Goal: Task Accomplishment & Management: Use online tool/utility

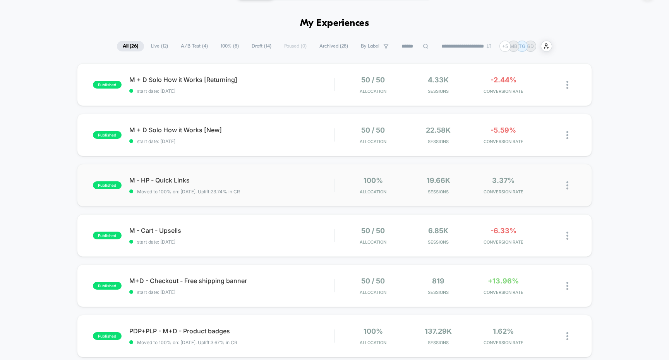
scroll to position [24, 0]
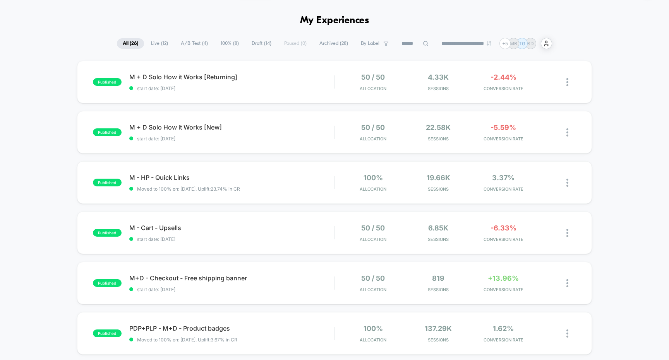
click at [191, 48] on span "A/B Test ( 4 )" at bounding box center [194, 43] width 39 height 10
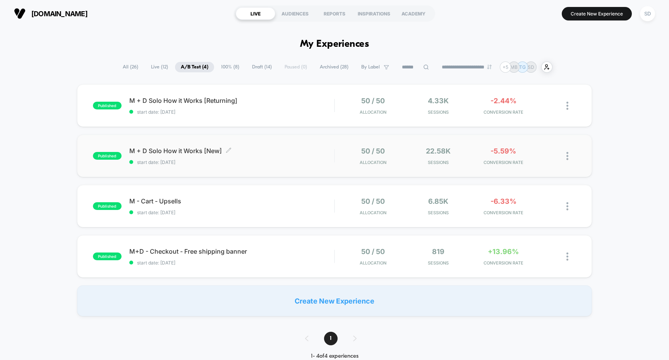
click at [160, 149] on span "M + D Solo How it Works [New] Click to edit experience details" at bounding box center [231, 151] width 205 height 8
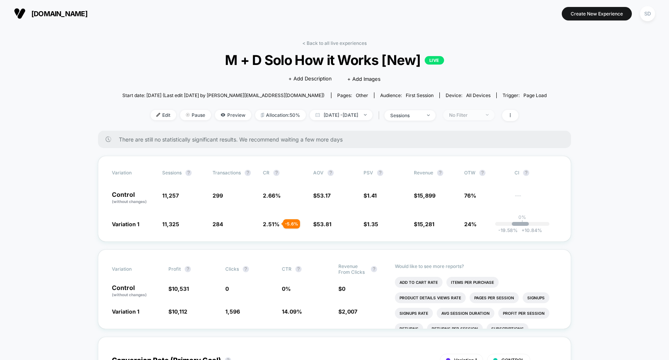
click at [480, 116] on div "No Filter" at bounding box center [464, 115] width 31 height 6
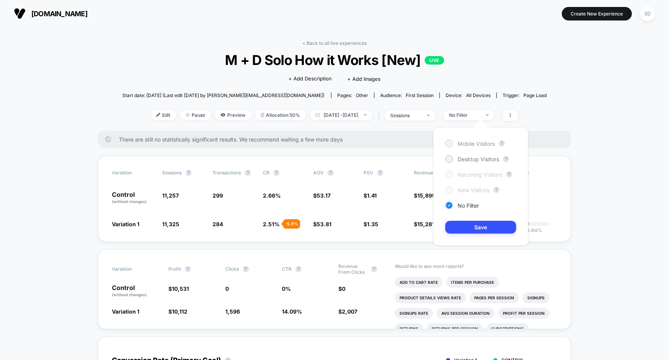
click at [446, 144] on div at bounding box center [449, 144] width 6 height 6
click at [486, 230] on button "Save" at bounding box center [480, 227] width 71 height 13
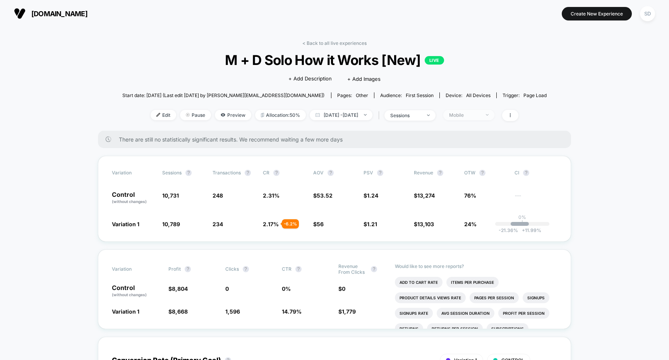
click at [478, 113] on div "Mobile" at bounding box center [464, 115] width 31 height 6
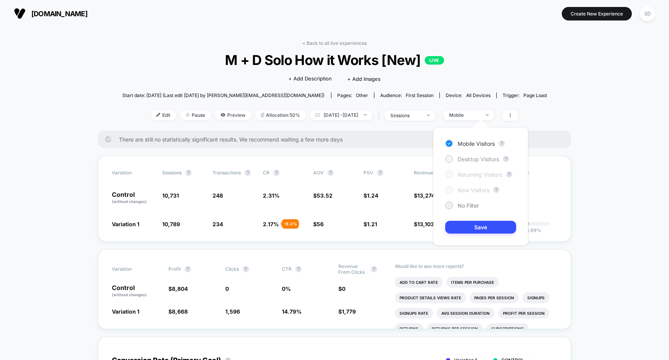
click at [457, 161] on div "Desktop Visitors" at bounding box center [472, 159] width 54 height 8
click at [463, 234] on div "Mobile Visitors ? Desktop Visitors ? Returning Visitors ? New Visitors ? No Fil…" at bounding box center [480, 187] width 95 height 118
click at [471, 226] on button "Save" at bounding box center [480, 227] width 71 height 13
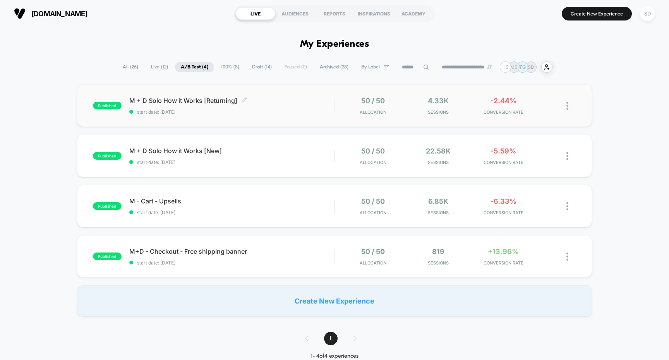
click at [197, 100] on span "M + D Solo How it Works [Returning] Click to edit experience details" at bounding box center [231, 101] width 205 height 8
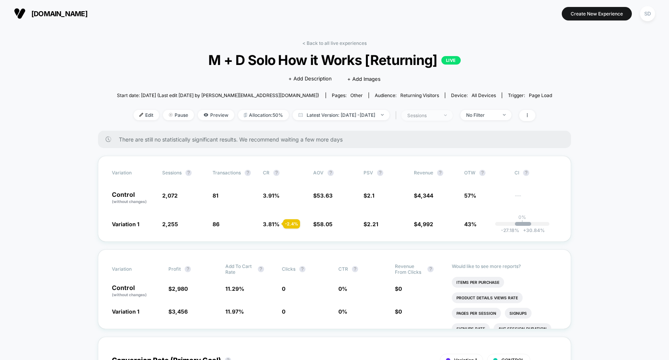
click at [446, 118] on span "sessions" at bounding box center [427, 115] width 51 height 10
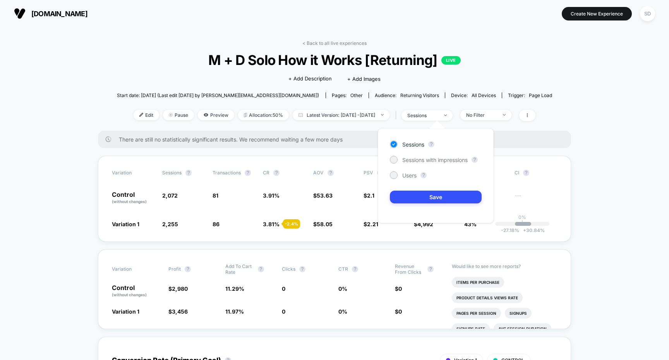
click at [266, 58] on span "M + D Solo How it Works [Returning] LIVE" at bounding box center [335, 60] width 392 height 16
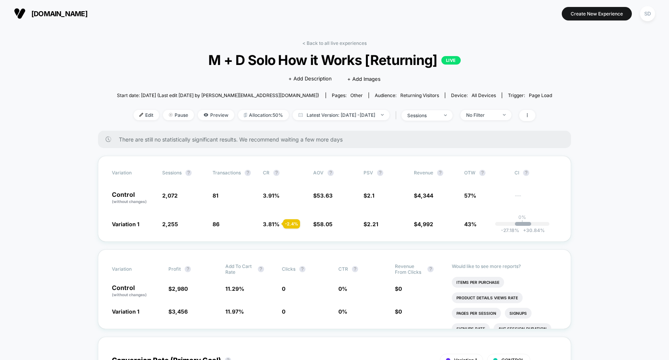
click at [22, 8] on img at bounding box center [20, 14] width 12 height 12
